Goal: Use online tool/utility: Utilize a website feature to perform a specific function

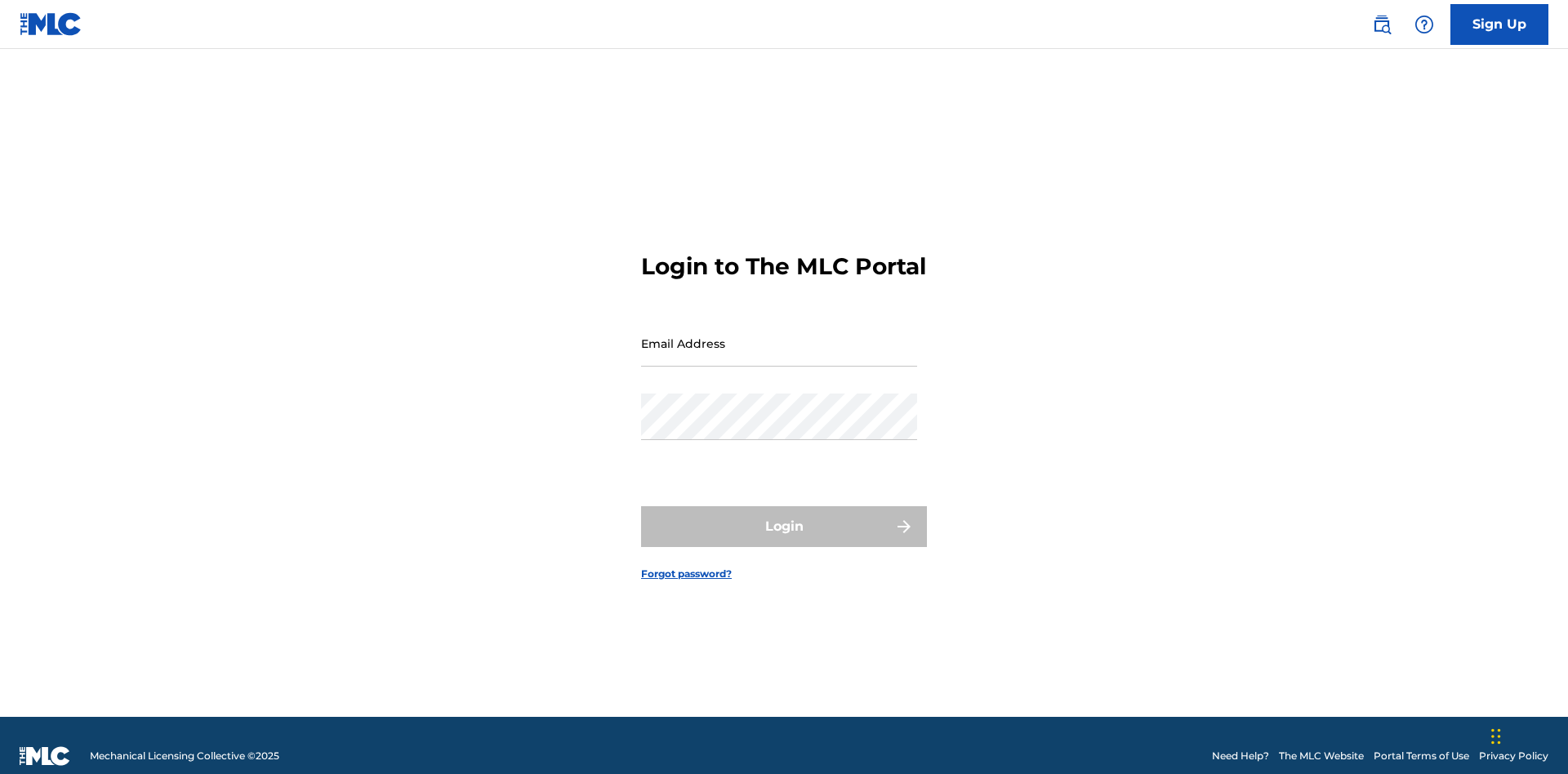
scroll to position [21, 0]
click at [779, 336] on input "Email Address" at bounding box center [779, 343] width 276 height 46
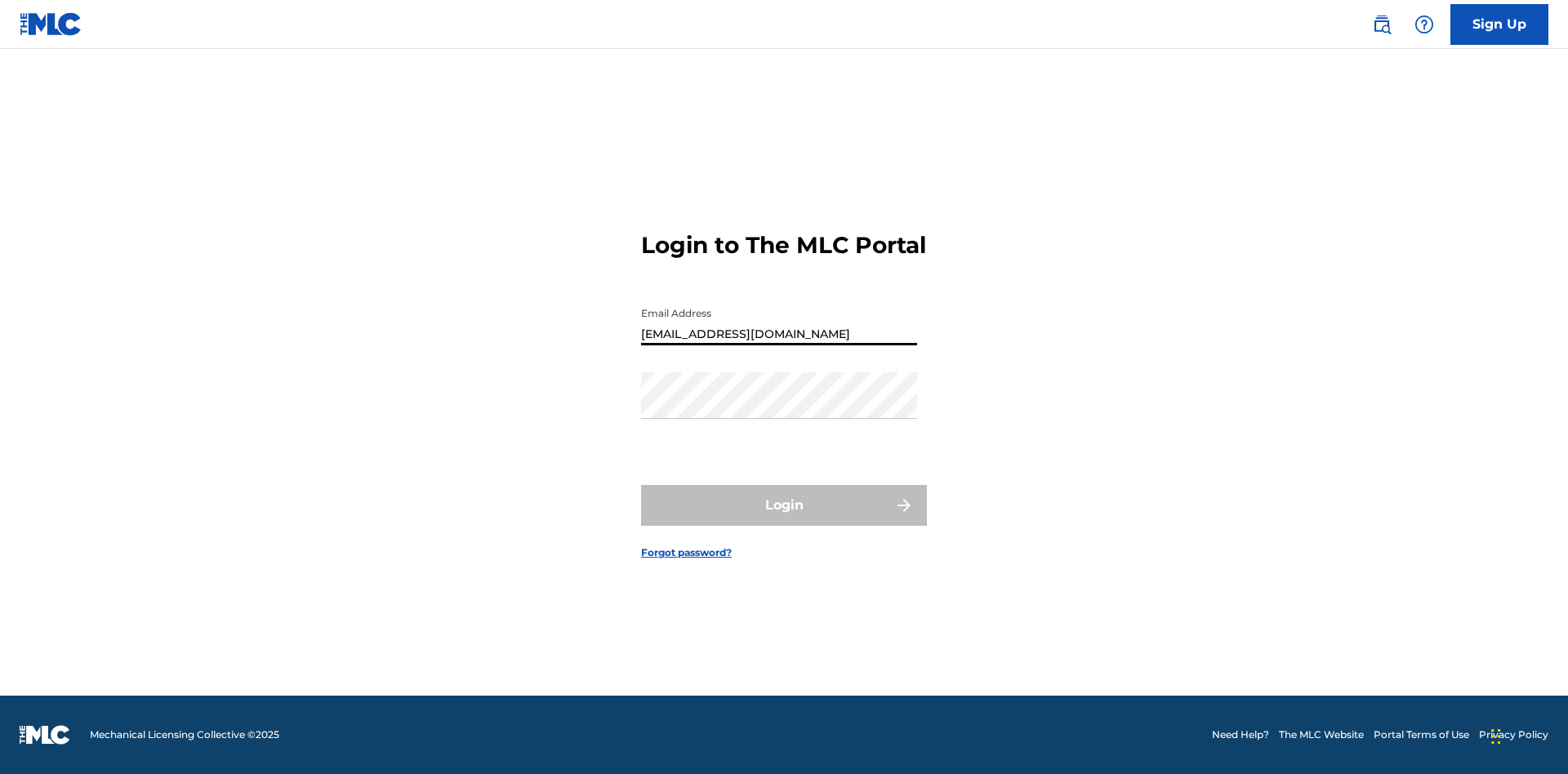
type input "XenaSongwriter@gmail.com"
click at [784, 519] on button "Login" at bounding box center [784, 505] width 286 height 41
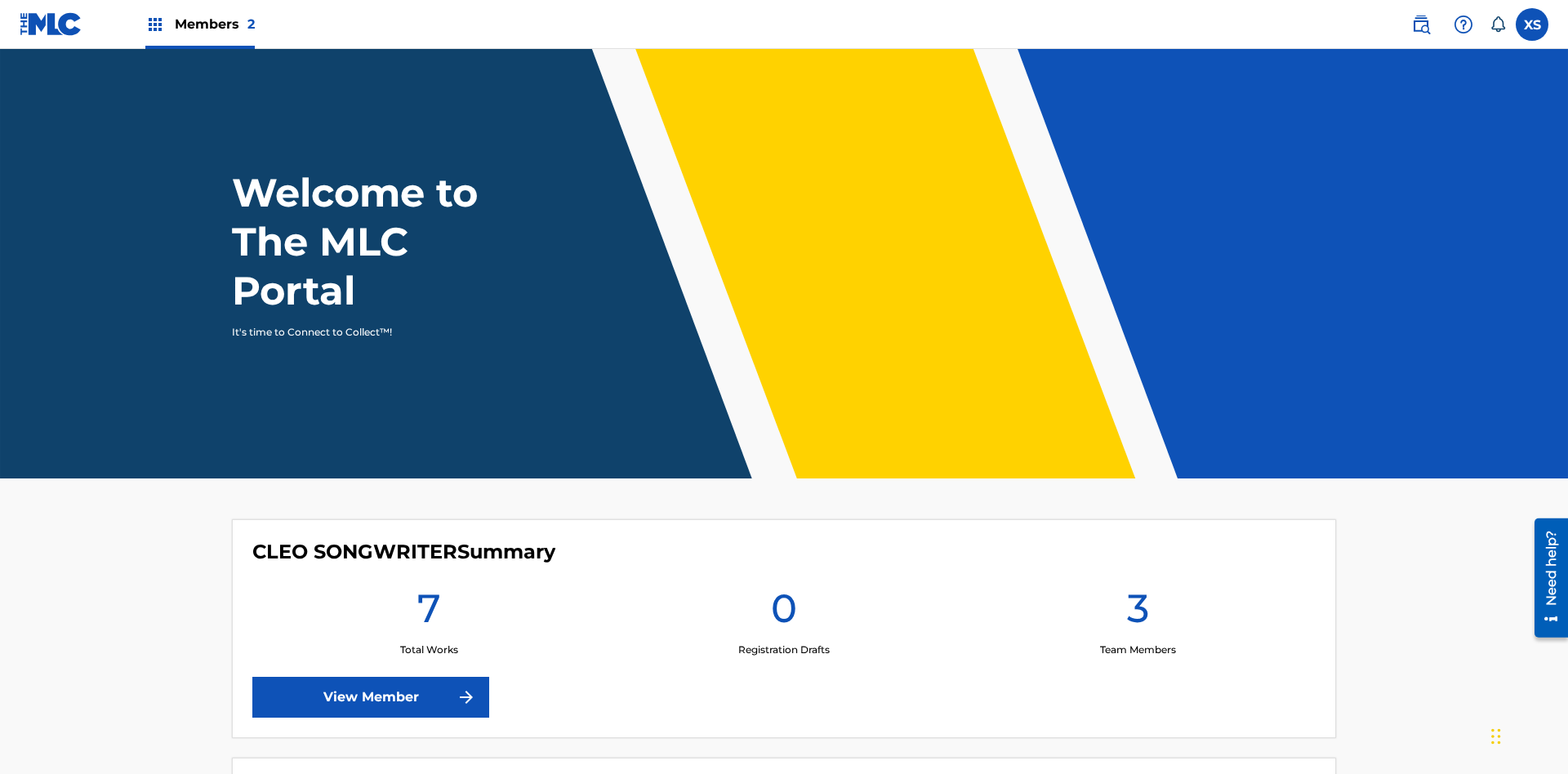
click at [199, 24] on span "Members 2" at bounding box center [214, 24] width 80 height 18
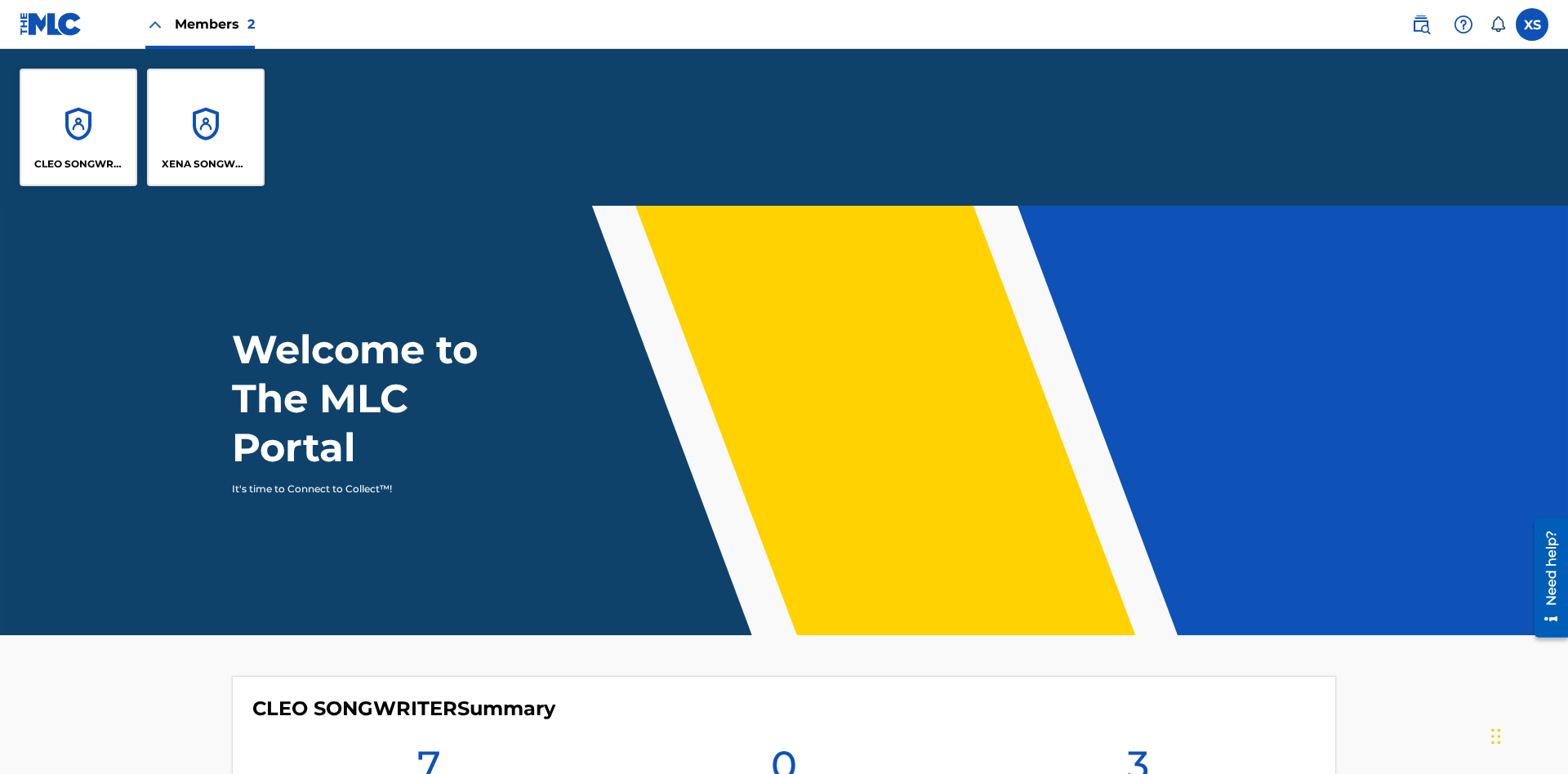
click at [78, 164] on p "CLEO SONGWRITER" at bounding box center [78, 164] width 89 height 15
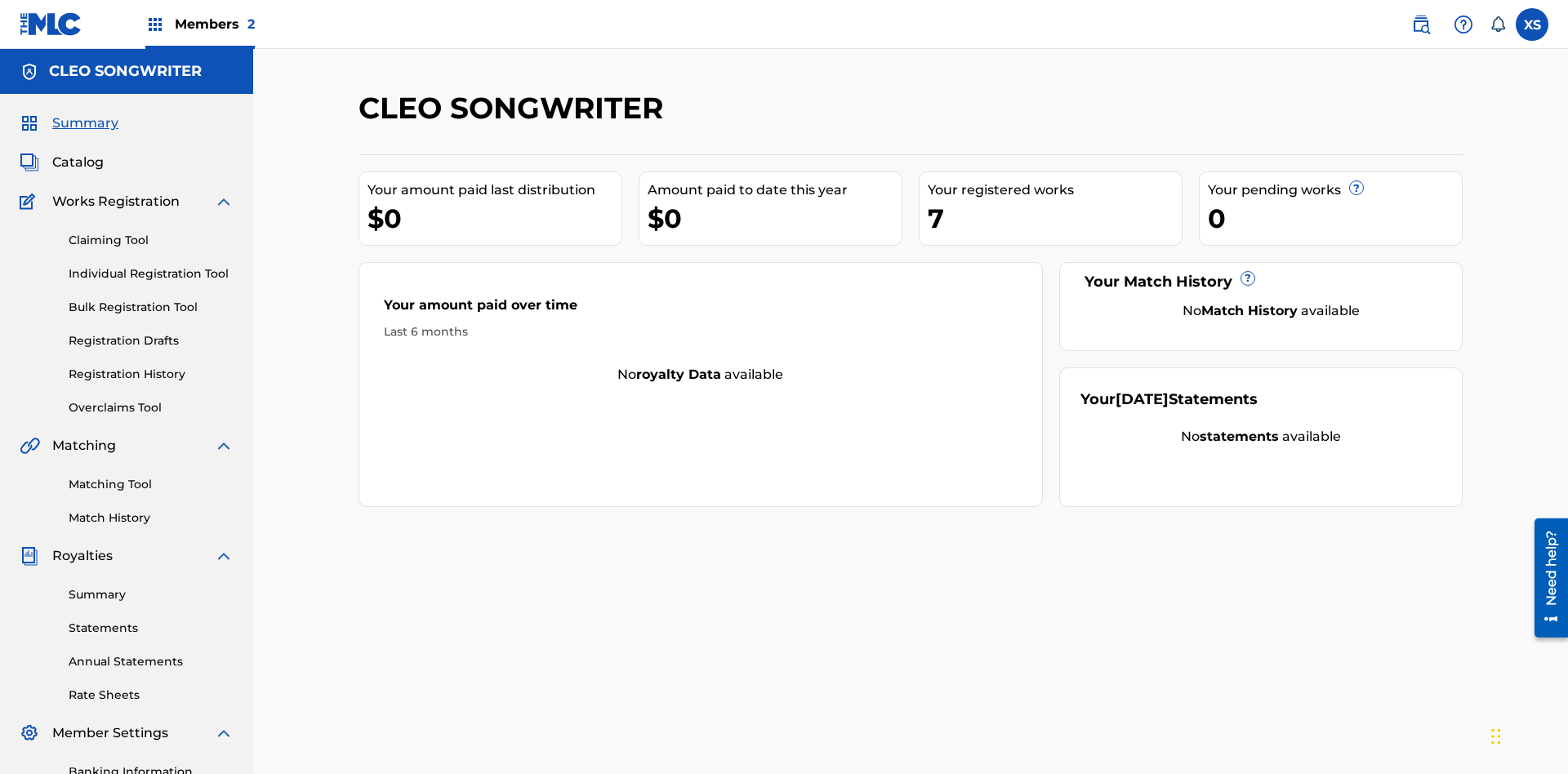
click at [151, 399] on link "Overclaims Tool" at bounding box center [151, 408] width 165 height 18
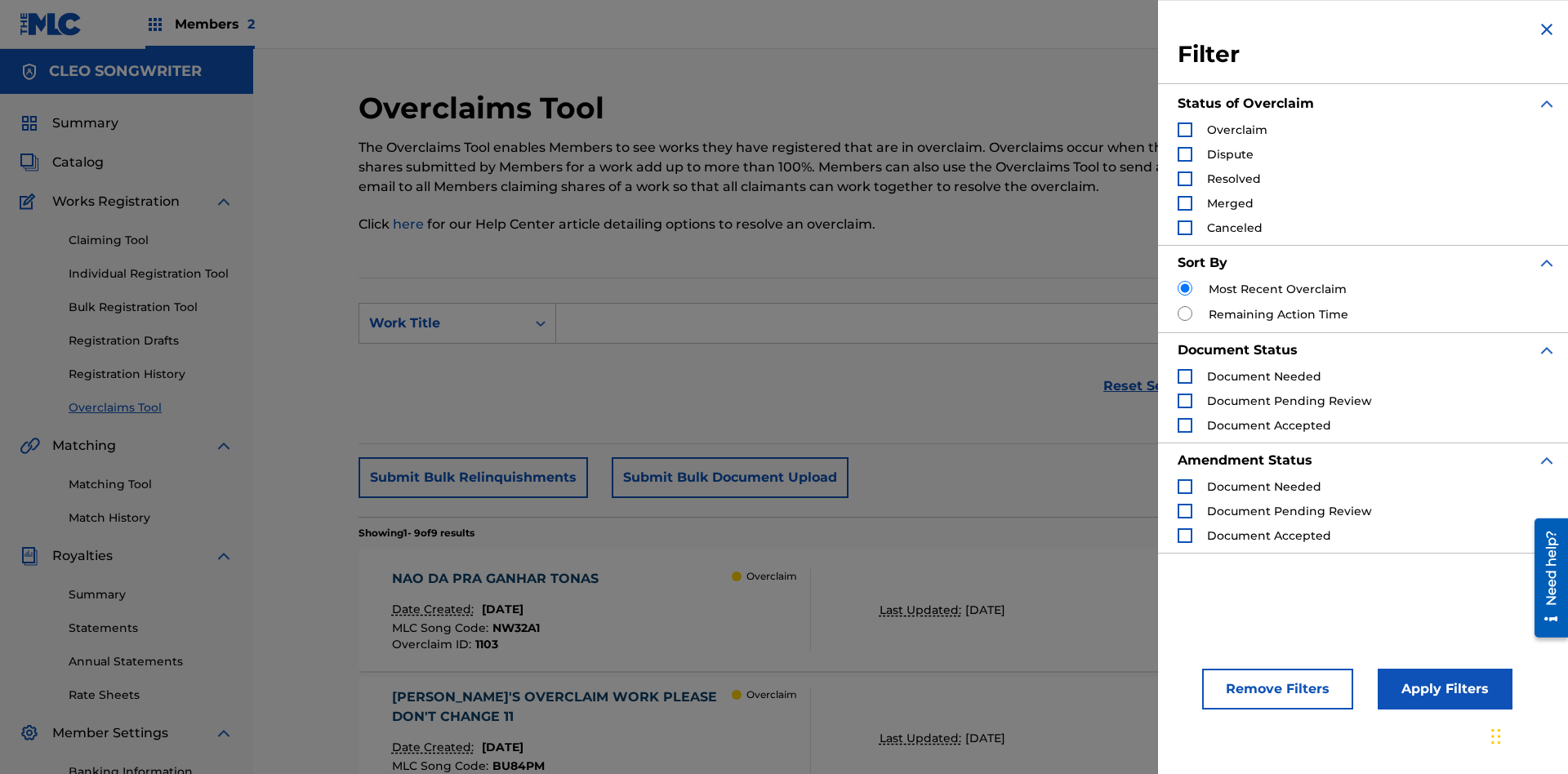
click at [1185, 130] on div "Search Form" at bounding box center [1185, 130] width 15 height 15
click at [1442, 689] on button "Apply Filters" at bounding box center [1445, 689] width 135 height 41
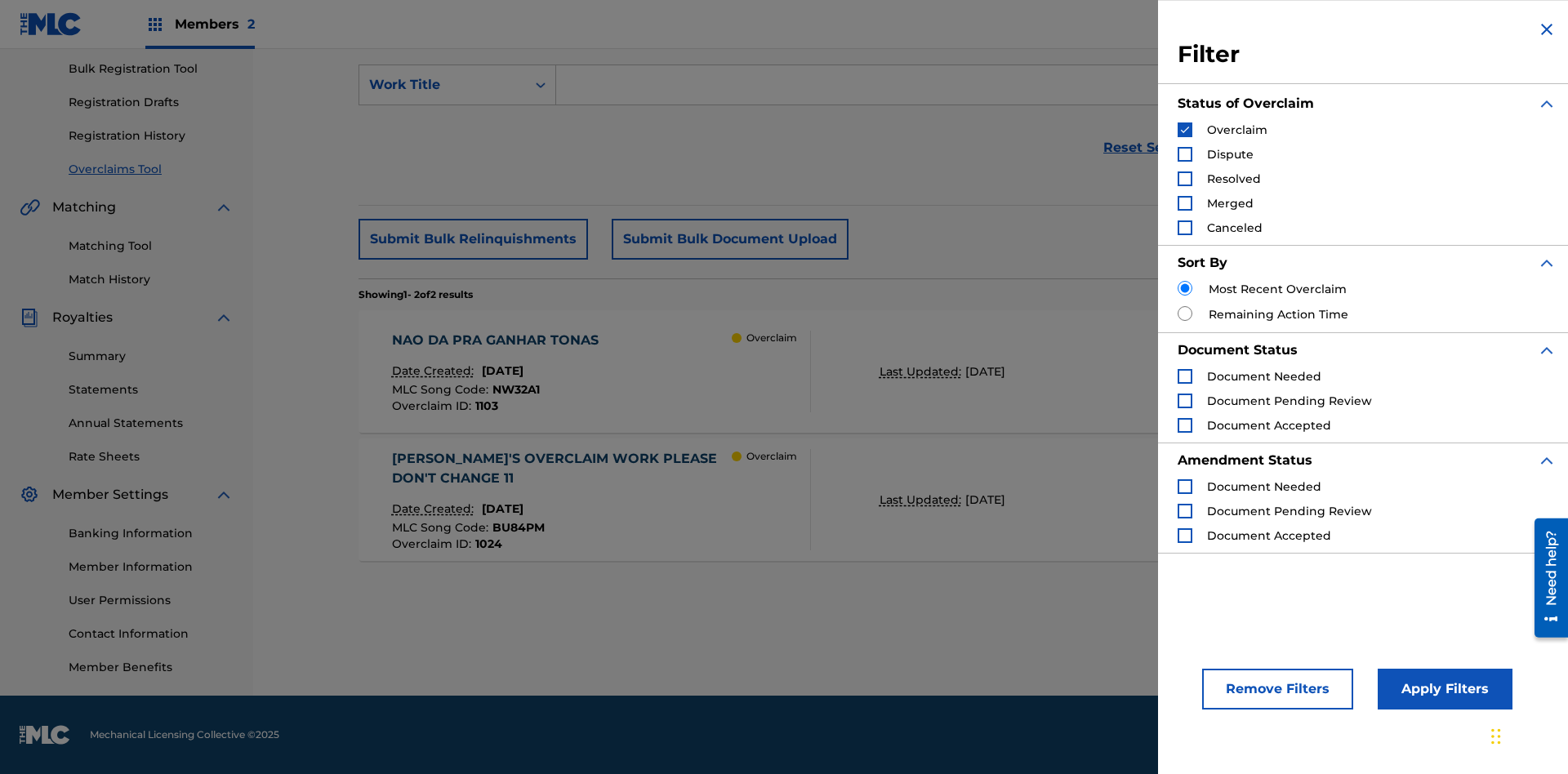
click at [1185, 130] on img "Search Form" at bounding box center [1184, 130] width 11 height 11
click at [1185, 154] on div "Search Form" at bounding box center [1185, 154] width 15 height 15
click at [1442, 689] on button "Apply Filters" at bounding box center [1445, 689] width 135 height 41
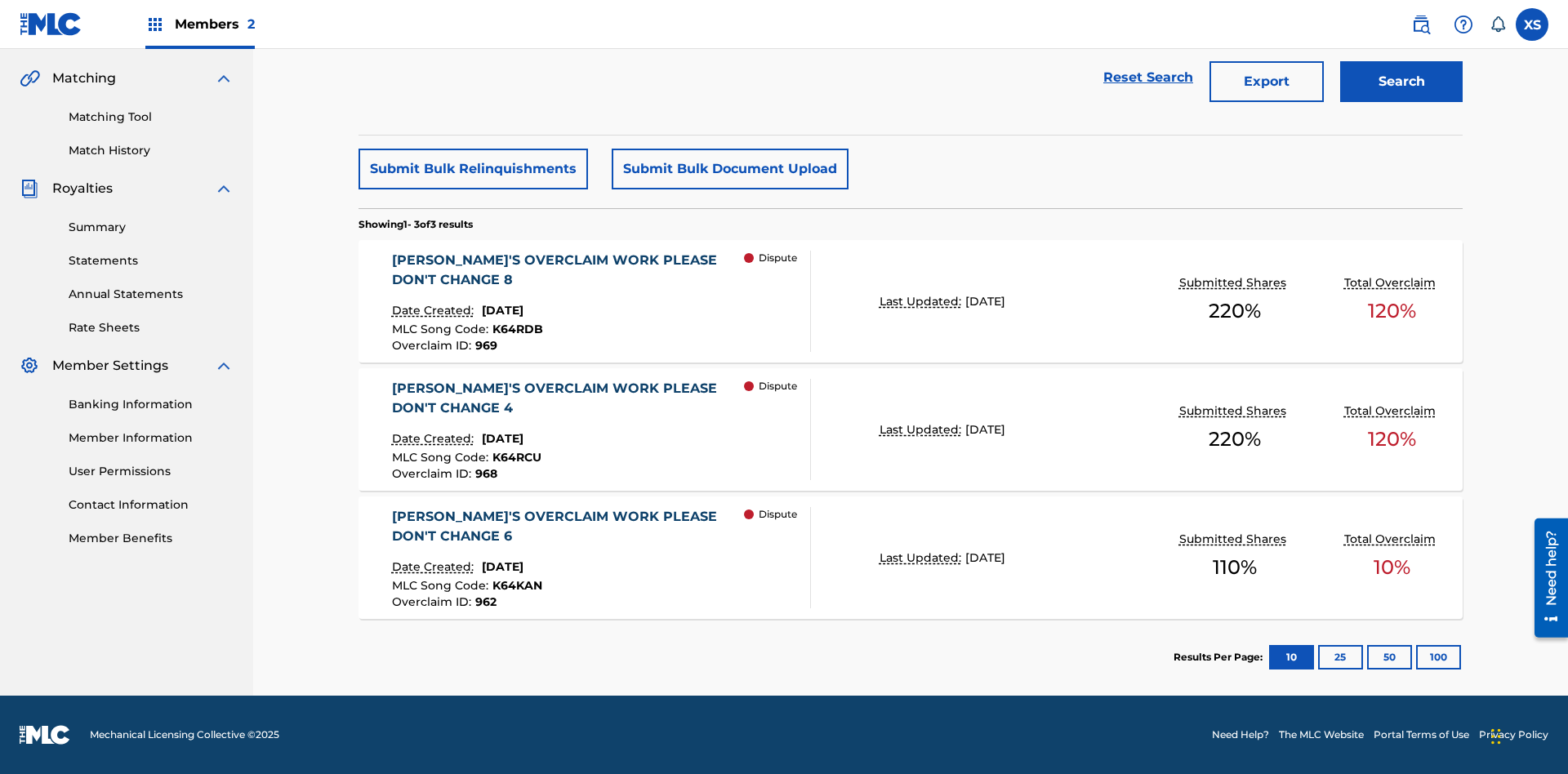
click at [1404, 25] on span "Filters ( 2 )" at bounding box center [1404, 16] width 65 height 19
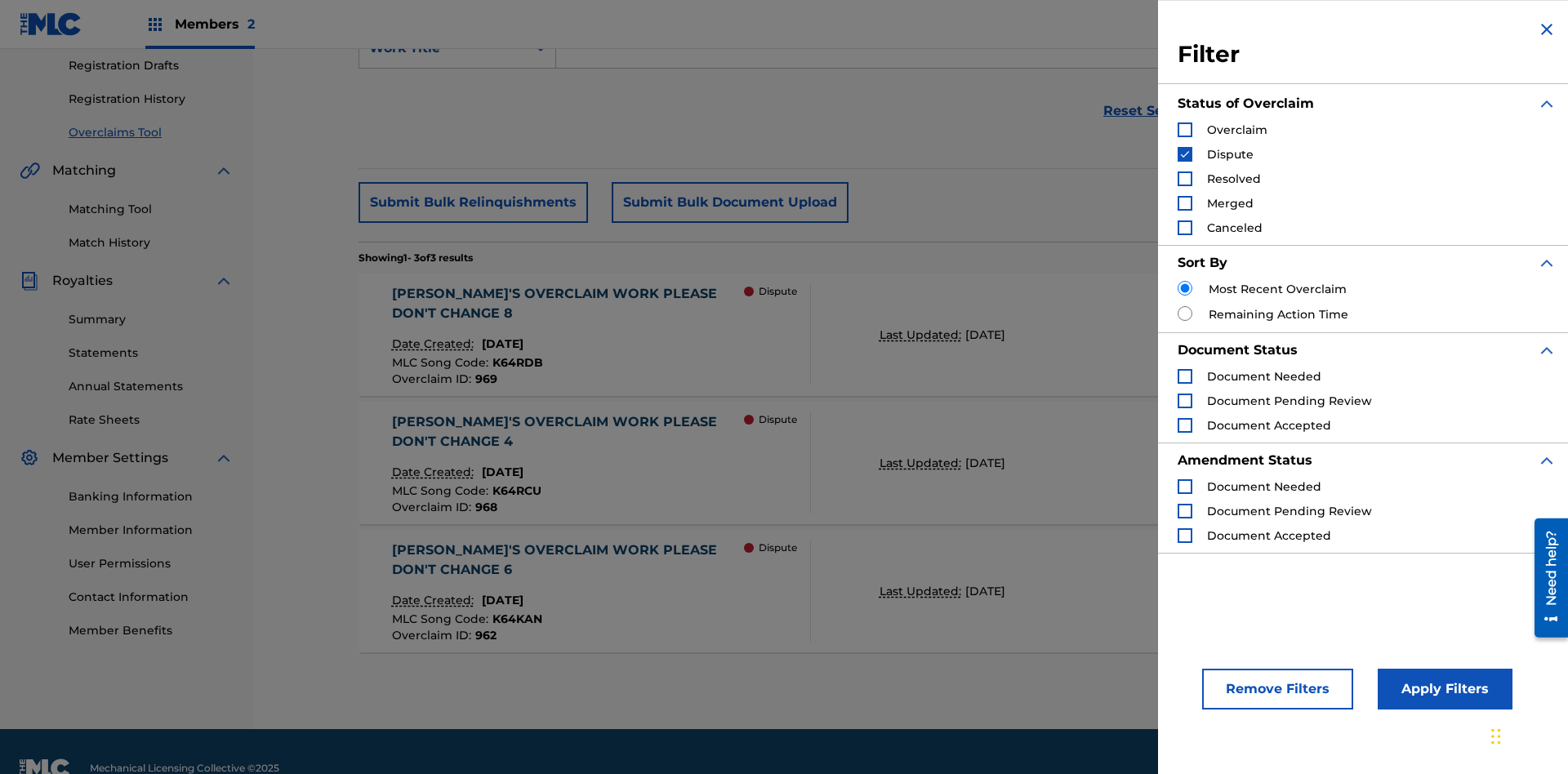
click at [1185, 154] on img "Search Form" at bounding box center [1184, 153] width 11 height 11
click at [1185, 179] on div "Search Form" at bounding box center [1185, 179] width 15 height 15
click at [1442, 689] on button "Apply Filters" at bounding box center [1445, 689] width 135 height 41
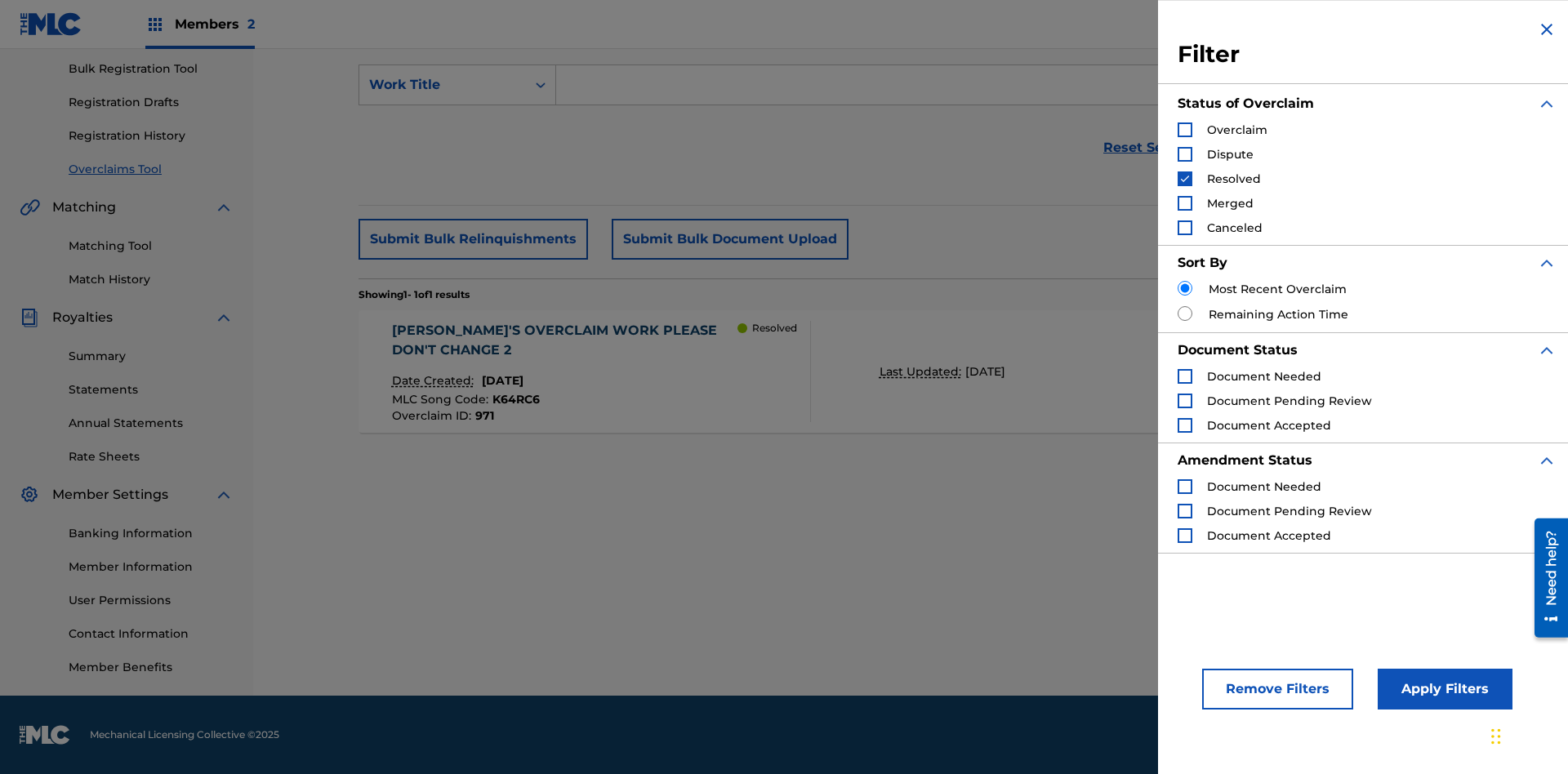
click at [1185, 179] on img "Search Form" at bounding box center [1184, 178] width 11 height 11
click at [1185, 203] on div "Search Form" at bounding box center [1185, 202] width 15 height 15
click at [1442, 689] on button "Apply Filters" at bounding box center [1445, 689] width 135 height 41
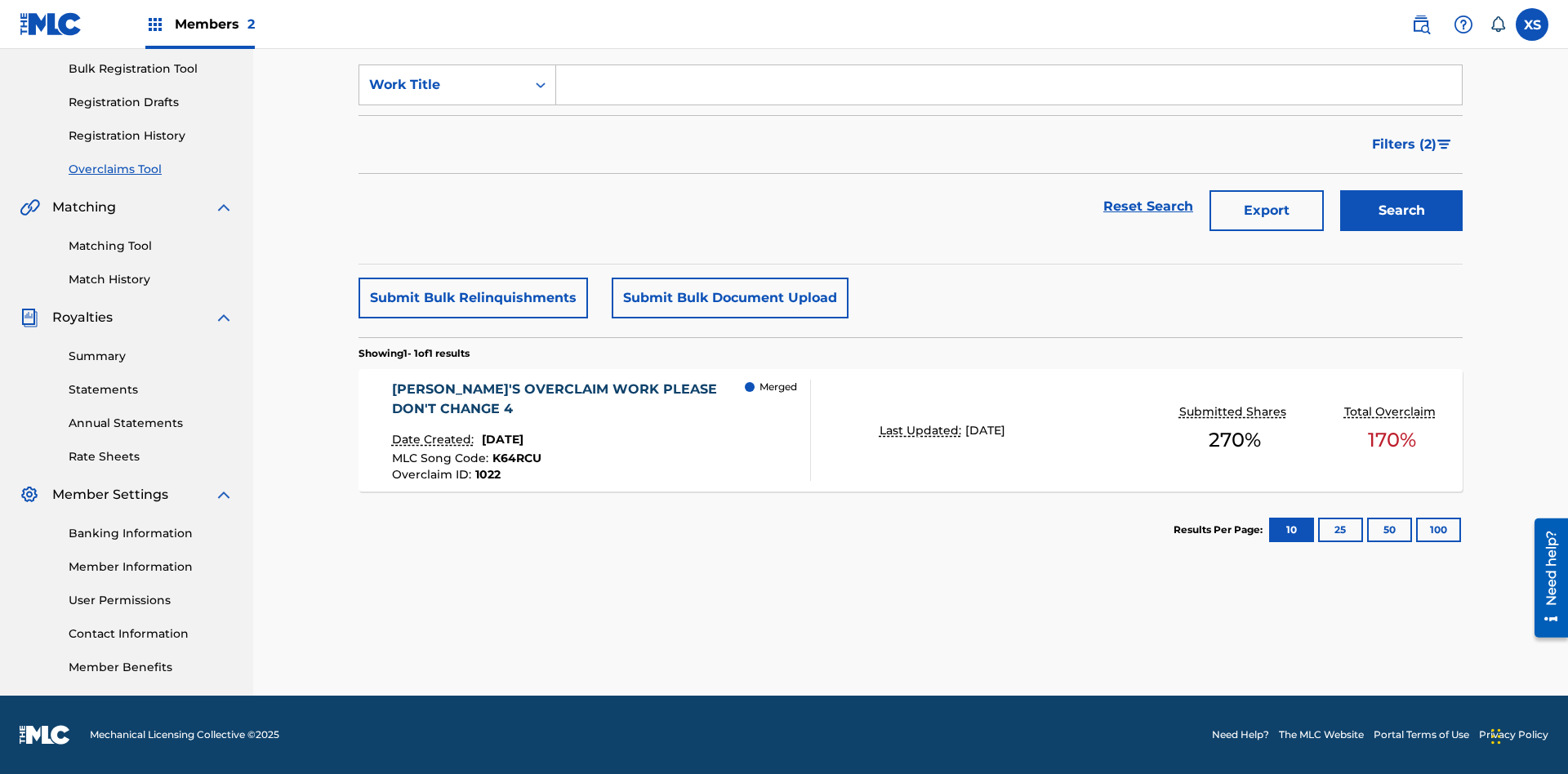
click at [1404, 145] on span "Filters ( 2 )" at bounding box center [1404, 145] width 65 height 19
